Goal: Information Seeking & Learning: Learn about a topic

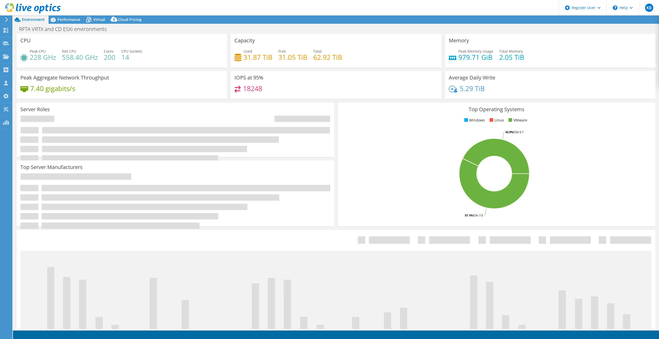
select select "USD"
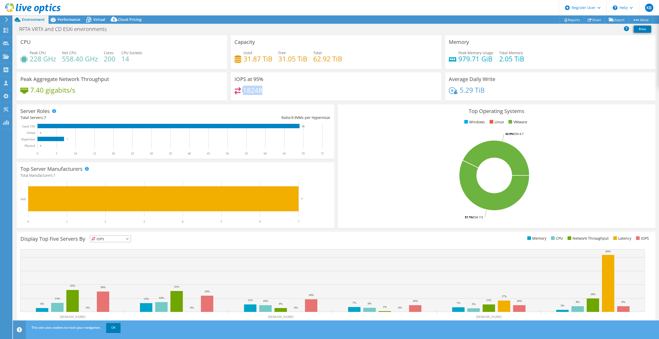
drag, startPoint x: 241, startPoint y: 89, endPoint x: 262, endPoint y: 89, distance: 20.9
click at [262, 89] on div "18248" at bounding box center [335, 92] width 203 height 11
drag, startPoint x: 262, startPoint y: 89, endPoint x: 280, endPoint y: 92, distance: 18.3
click at [280, 92] on div "18248" at bounding box center [335, 92] width 203 height 11
drag, startPoint x: 242, startPoint y: 91, endPoint x: 269, endPoint y: 90, distance: 26.9
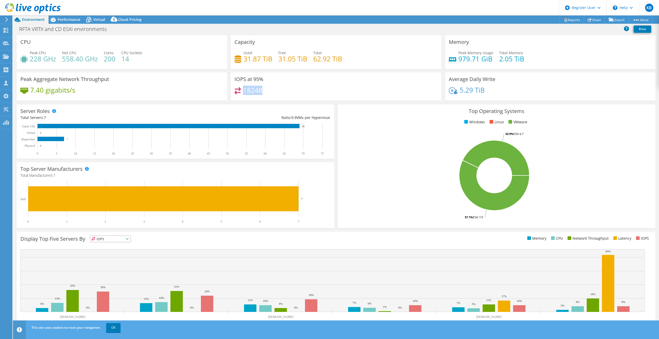
click at [269, 90] on div "18248" at bounding box center [335, 92] width 203 height 11
drag, startPoint x: 269, startPoint y: 90, endPoint x: 266, endPoint y: 91, distance: 3.3
click at [273, 91] on div "18248" at bounding box center [335, 92] width 203 height 11
click at [81, 21] on div "Performance" at bounding box center [67, 19] width 36 height 8
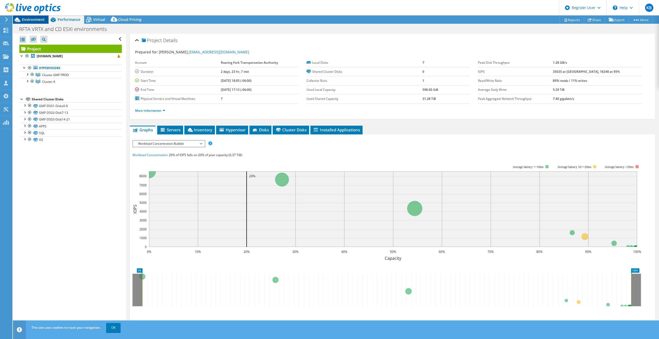
click at [39, 19] on span "Environment" at bounding box center [33, 19] width 23 height 5
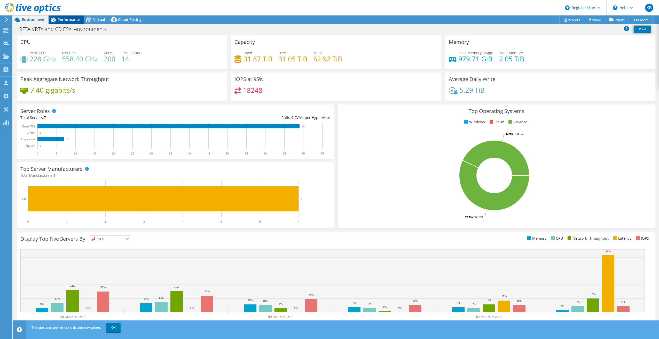
click at [72, 20] on span "Performance" at bounding box center [69, 19] width 23 height 5
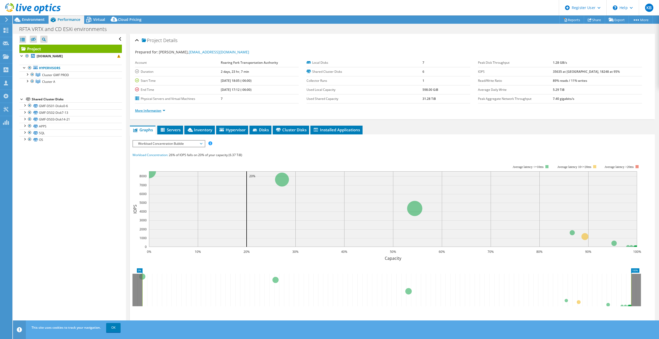
click at [152, 111] on link "More Information" at bounding box center [150, 110] width 30 height 4
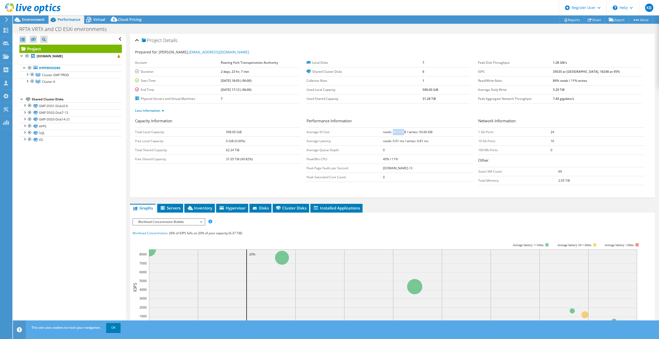
drag, startPoint x: 391, startPoint y: 133, endPoint x: 403, endPoint y: 132, distance: 11.9
click at [403, 132] on b "reads: 30.77 KiB / writes: 54.66 KiB" at bounding box center [408, 132] width 50 height 4
drag, startPoint x: 565, startPoint y: 72, endPoint x: 609, endPoint y: 71, distance: 43.9
click at [609, 71] on tr "IOPS 35635 at Peak, 18248 at 95%" at bounding box center [560, 71] width 164 height 9
click at [596, 72] on b "35635 at [GEOGRAPHIC_DATA], 18248 at 95%" at bounding box center [586, 71] width 67 height 4
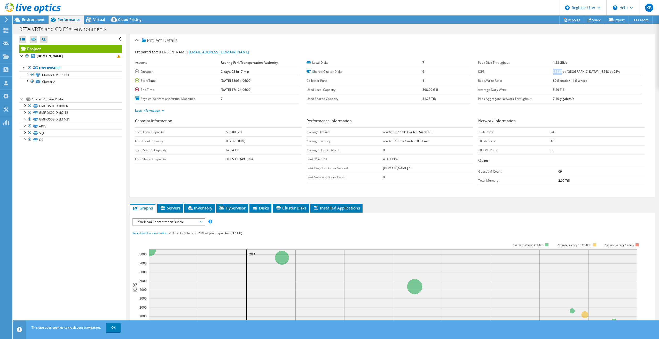
drag, startPoint x: 568, startPoint y: 72, endPoint x: 577, endPoint y: 72, distance: 8.8
click at [577, 72] on b "35635 at [GEOGRAPHIC_DATA], 18248 at 95%" at bounding box center [586, 71] width 67 height 4
click at [553, 68] on td "IOPS" at bounding box center [515, 71] width 75 height 9
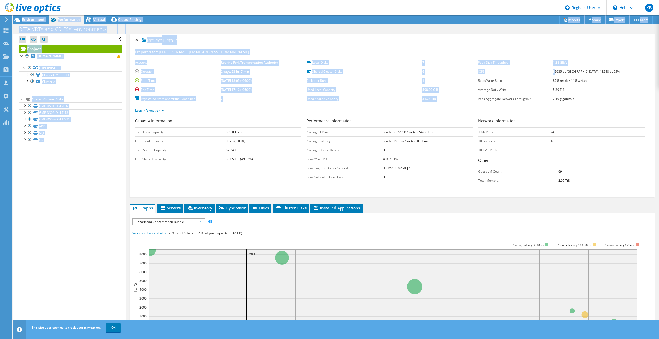
drag, startPoint x: 571, startPoint y: 71, endPoint x: 662, endPoint y: 71, distance: 91.7
click at [659, 71] on html "KB Dell User Kinsey Bohrer Kinsey.Bohrer@dell.com Dell My Profile Log Out \n He…" at bounding box center [329, 169] width 659 height 339
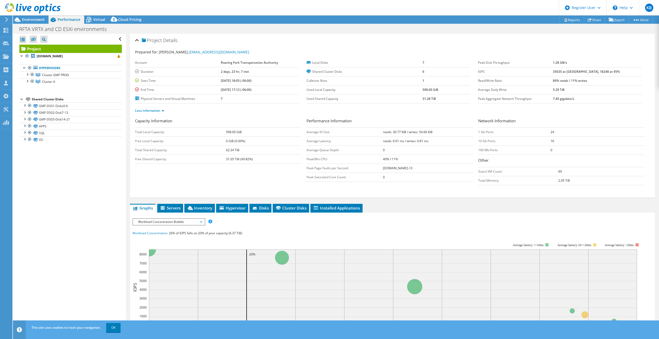
drag, startPoint x: 662, startPoint y: 71, endPoint x: 613, endPoint y: 73, distance: 49.9
click at [613, 73] on td "35635 at [GEOGRAPHIC_DATA], 18248 at 95%" at bounding box center [597, 71] width 89 height 9
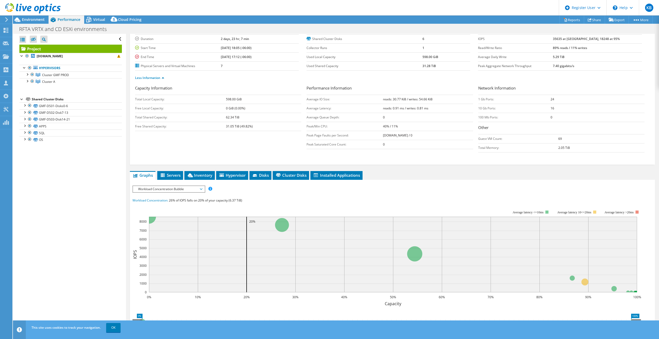
scroll to position [52, 0]
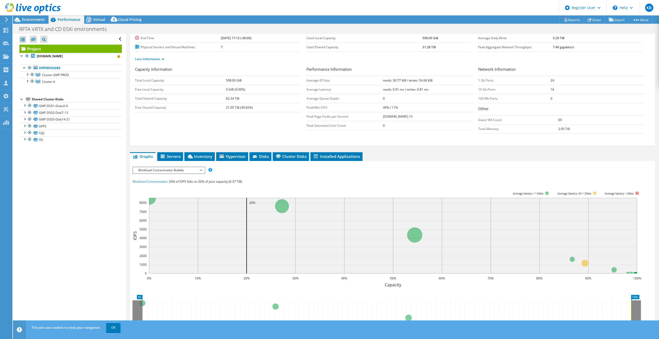
click at [166, 172] on span "Workload Concentration Bubble" at bounding box center [169, 170] width 66 height 6
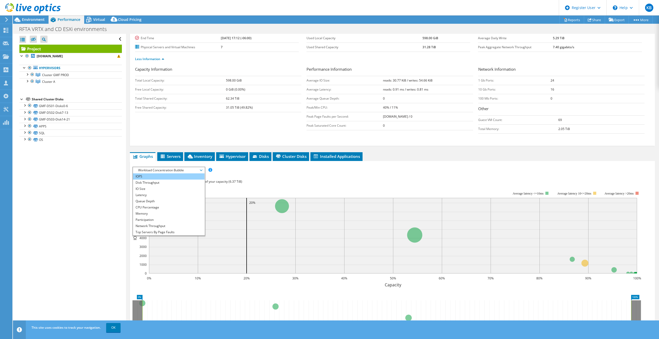
click at [156, 176] on li "IOPS" at bounding box center [169, 177] width 72 height 6
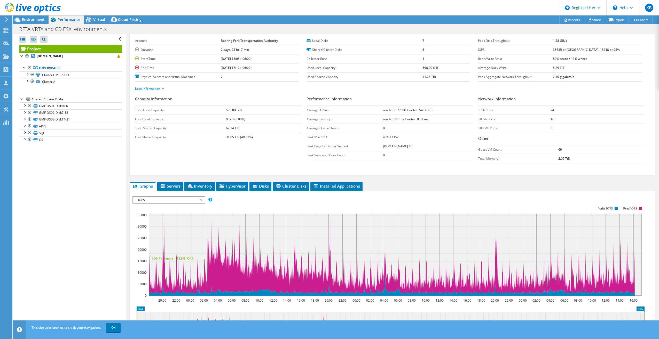
scroll to position [0, 0]
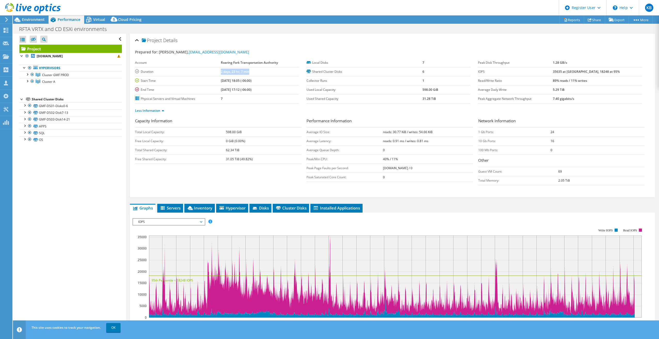
drag, startPoint x: 220, startPoint y: 71, endPoint x: 261, endPoint y: 70, distance: 41.1
click at [261, 70] on td "2 days, 23 hr, 7 min" at bounding box center [260, 71] width 78 height 9
drag, startPoint x: 261, startPoint y: 70, endPoint x: 265, endPoint y: 74, distance: 5.3
click at [262, 72] on td "2 days, 23 hr, 7 min" at bounding box center [260, 71] width 78 height 9
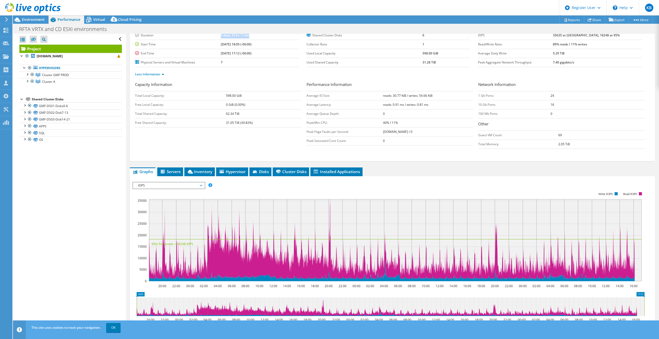
scroll to position [52, 0]
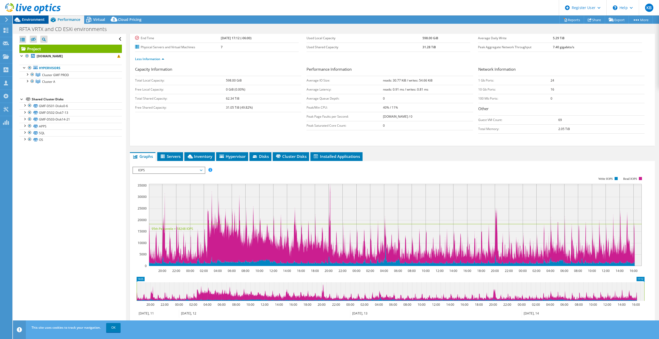
click at [39, 18] on span "Environment" at bounding box center [33, 19] width 23 height 5
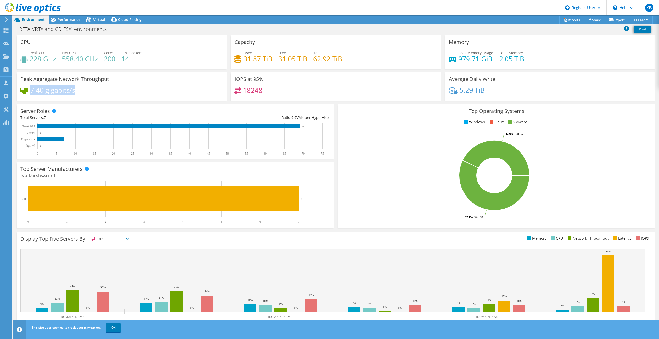
drag, startPoint x: 30, startPoint y: 89, endPoint x: 82, endPoint y: 92, distance: 52.0
click at [82, 92] on div "7.40 gigabits/s" at bounding box center [121, 92] width 203 height 11
click at [327, 94] on div "18248" at bounding box center [335, 92] width 203 height 11
drag, startPoint x: 457, startPoint y: 90, endPoint x: 504, endPoint y: 89, distance: 46.5
click at [504, 89] on div "5.29 TiB" at bounding box center [550, 92] width 203 height 11
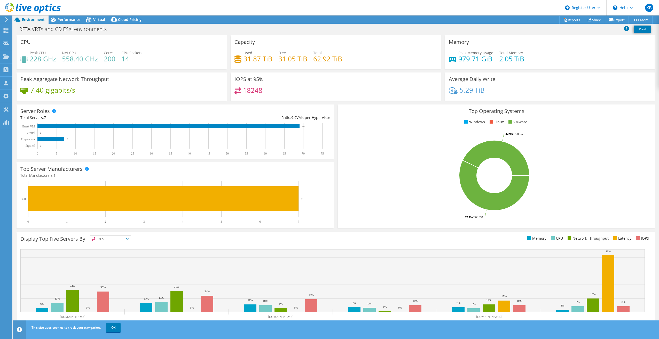
click at [504, 89] on div "5.29 TiB" at bounding box center [550, 92] width 203 height 11
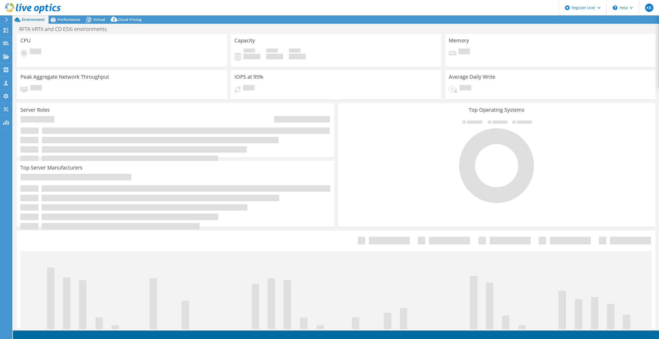
select select "USD"
